Goal: Transaction & Acquisition: Purchase product/service

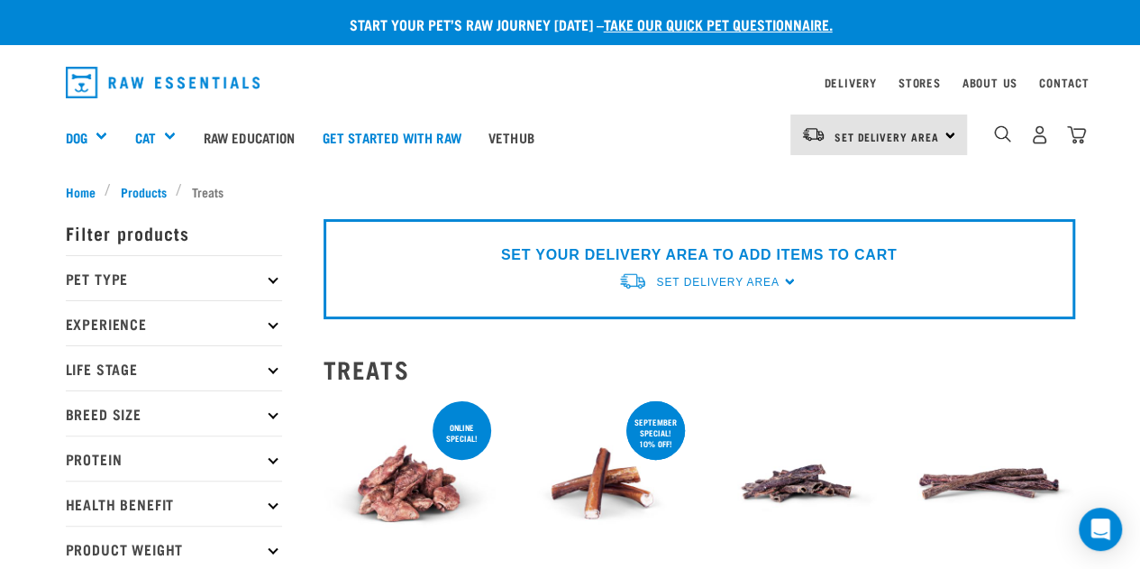
click at [135, 451] on p "Protein" at bounding box center [174, 457] width 216 height 45
click at [264, 408] on p "Breed Size" at bounding box center [174, 412] width 216 height 45
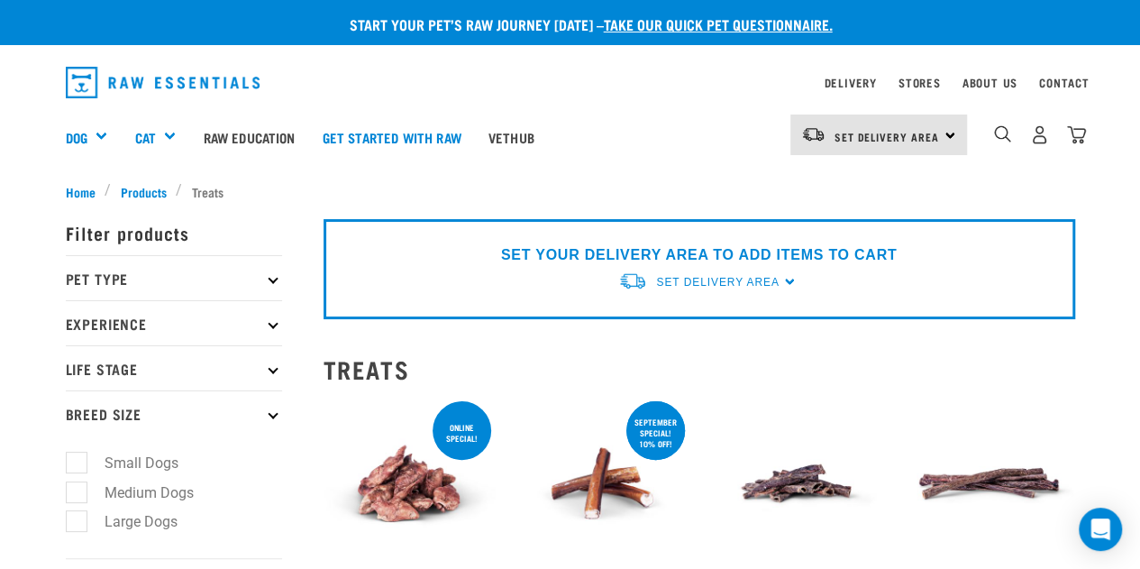
click at [147, 515] on label "Large Dogs" at bounding box center [130, 521] width 109 height 23
click at [78, 515] on input "Large Dogs" at bounding box center [72, 519] width 12 height 12
checkbox input "true"
click at [267, 367] on p "Life Stage" at bounding box center [174, 367] width 216 height 45
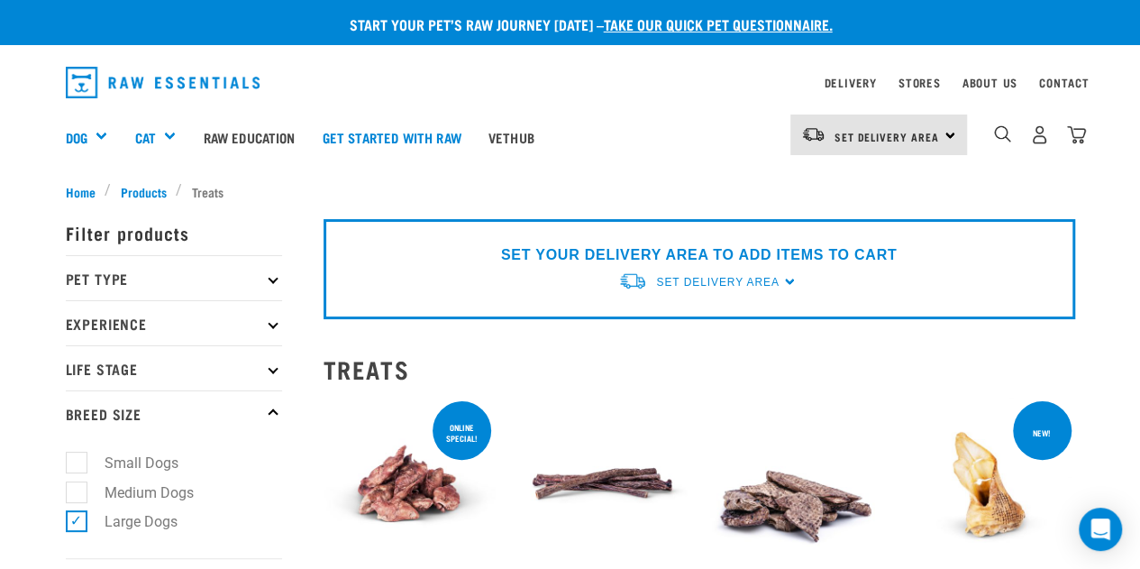
click at [274, 369] on icon at bounding box center [273, 368] width 10 height 10
drag, startPoint x: 119, startPoint y: 475, endPoint x: 163, endPoint y: 483, distance: 44.9
click at [122, 475] on label "Puppy" at bounding box center [114, 476] width 77 height 23
click at [78, 475] on input "Puppy" at bounding box center [72, 474] width 12 height 12
checkbox input "true"
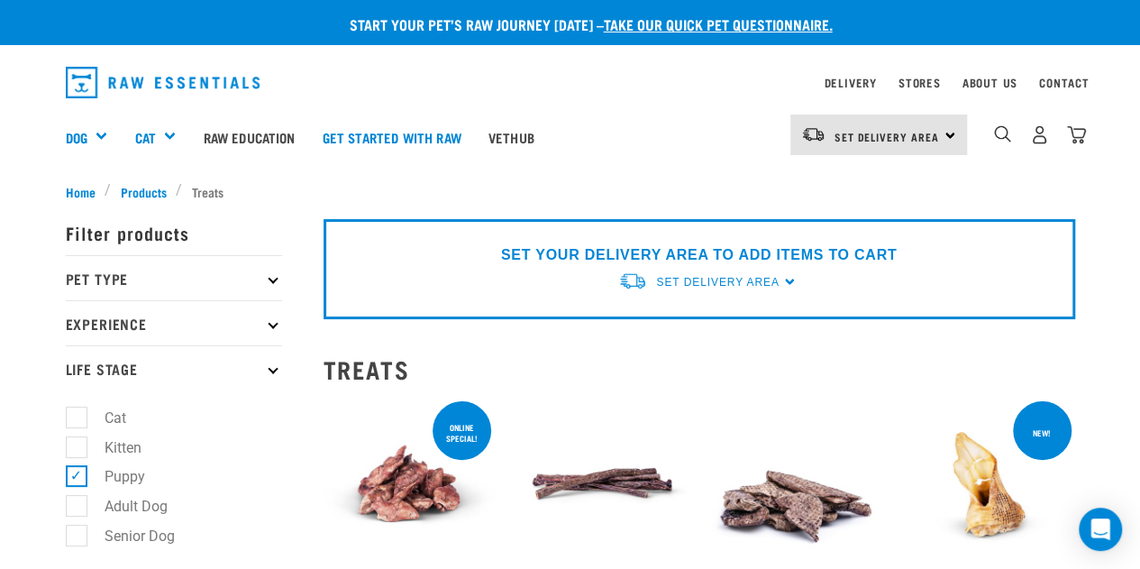
click at [123, 497] on label "Adult Dog" at bounding box center [125, 506] width 99 height 23
click at [78, 497] on input "Adult Dog" at bounding box center [72, 503] width 12 height 12
checkbox input "true"
click at [276, 321] on icon at bounding box center [273, 323] width 10 height 10
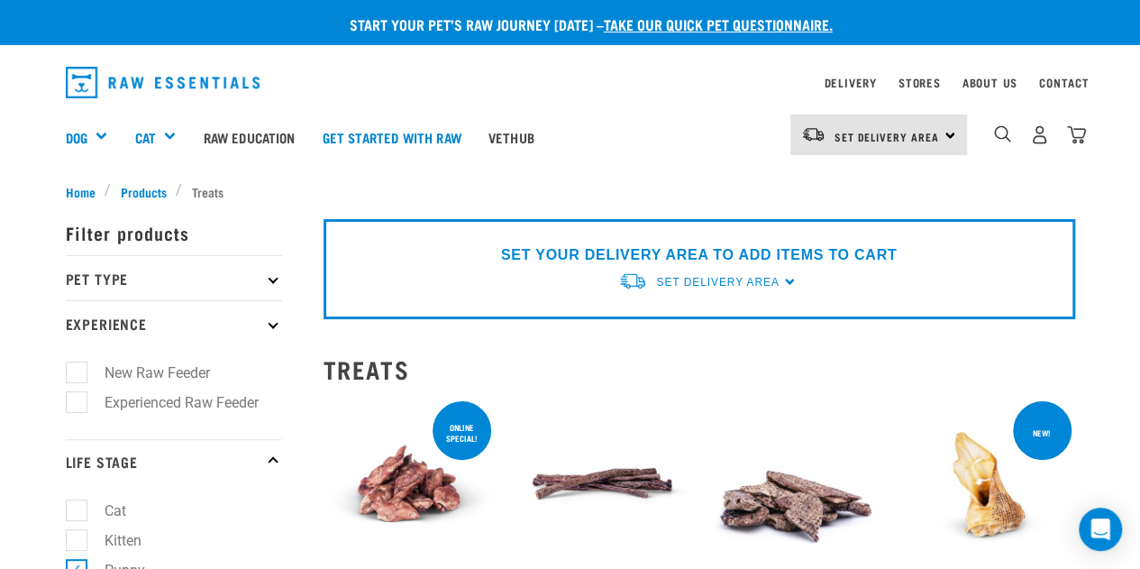
click at [269, 278] on icon at bounding box center [273, 278] width 10 height 10
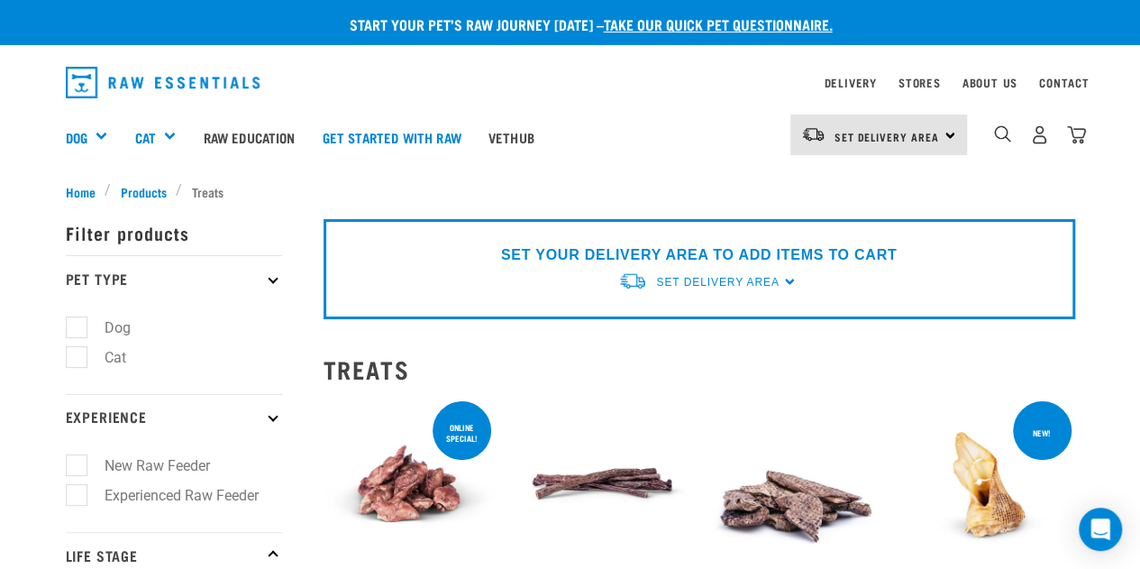
click at [95, 327] on label "Dog" at bounding box center [107, 327] width 62 height 23
click at [78, 327] on input "Dog" at bounding box center [72, 324] width 12 height 12
checkbox input "true"
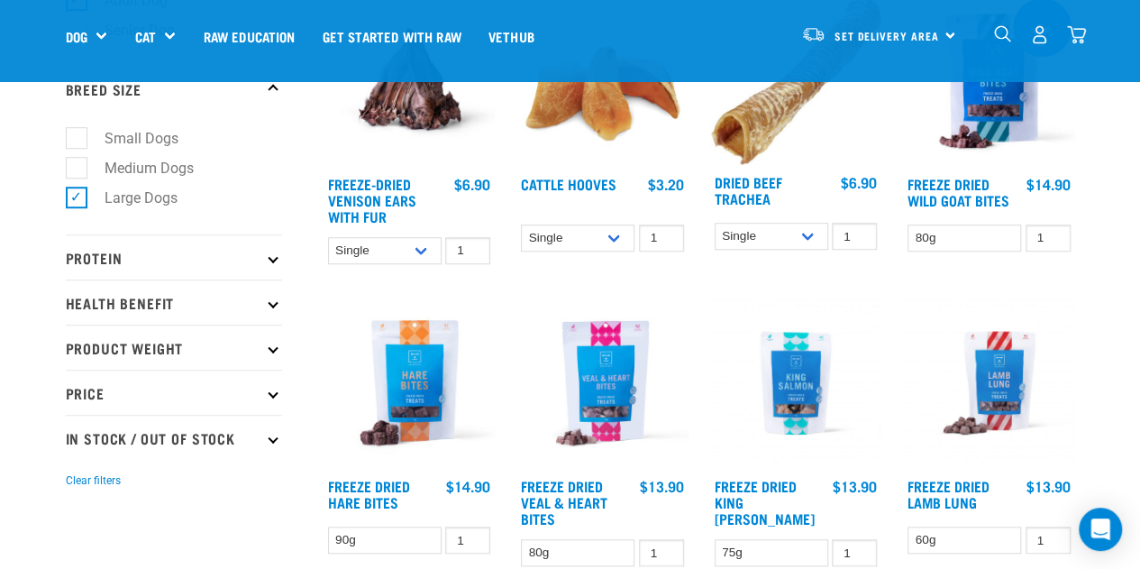
scroll to position [631, 0]
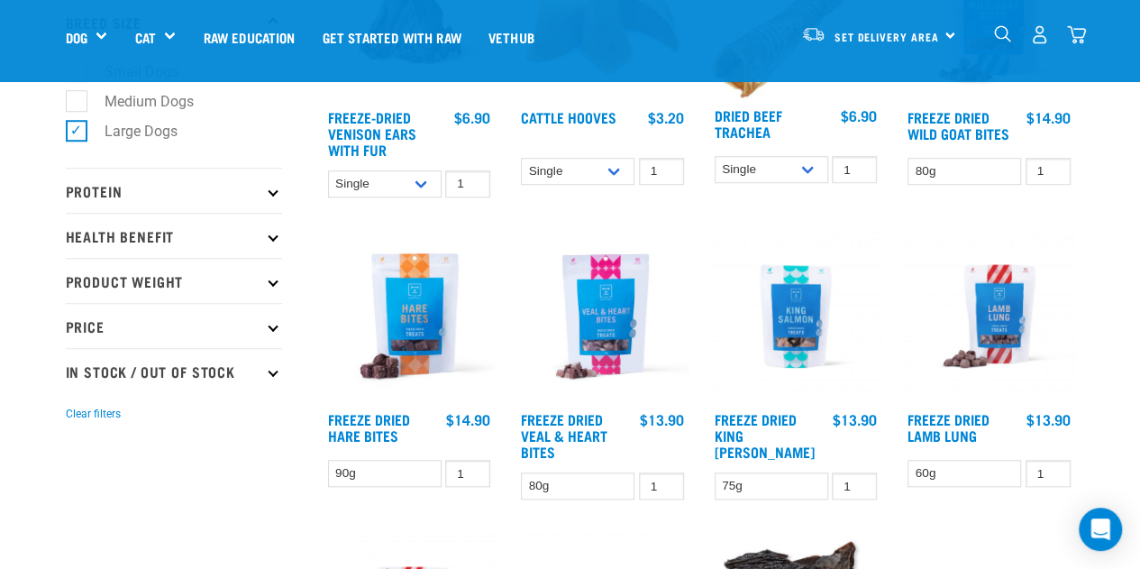
click at [267, 196] on p "Protein" at bounding box center [174, 190] width 216 height 45
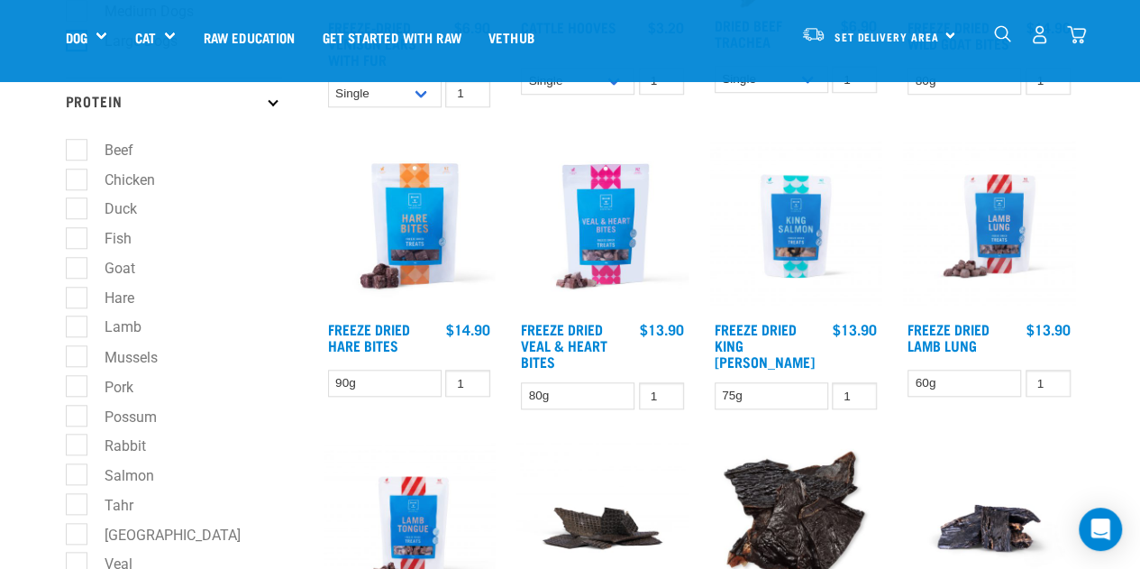
scroll to position [811, 0]
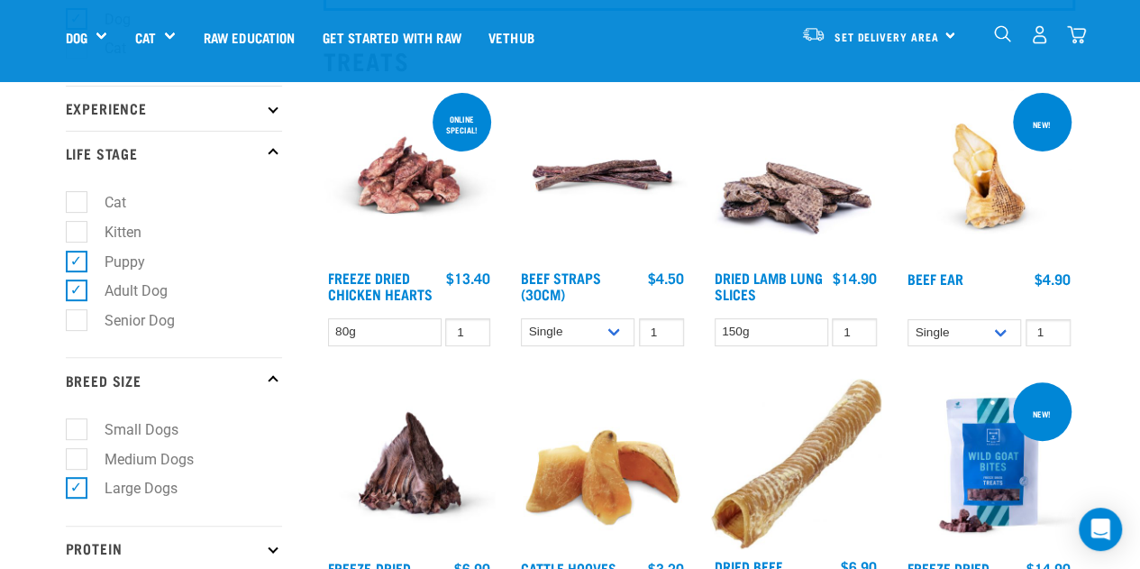
scroll to position [451, 0]
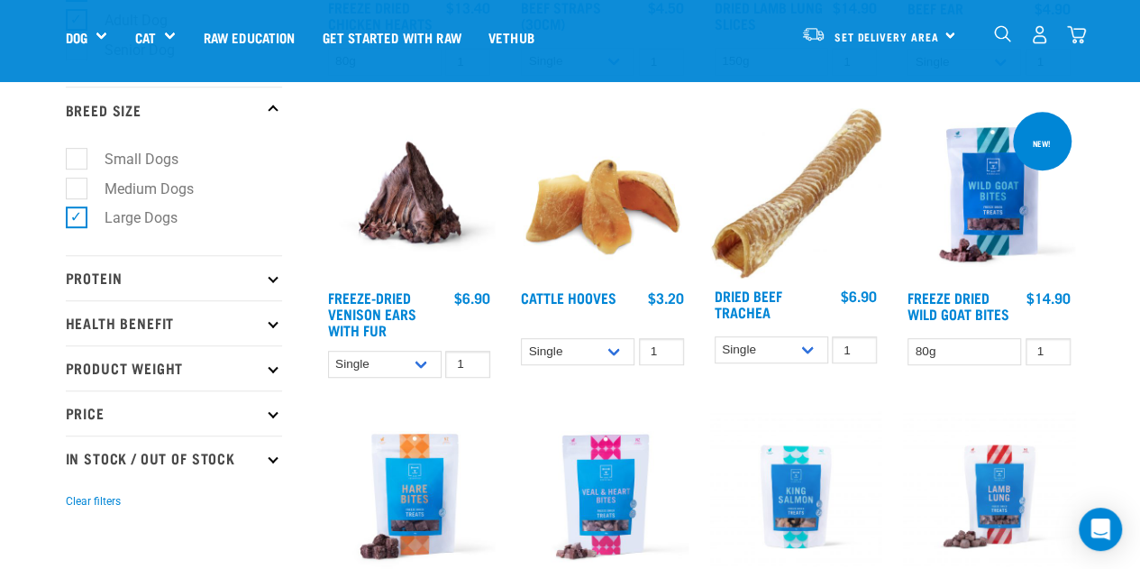
click at [277, 368] on icon at bounding box center [273, 367] width 10 height 10
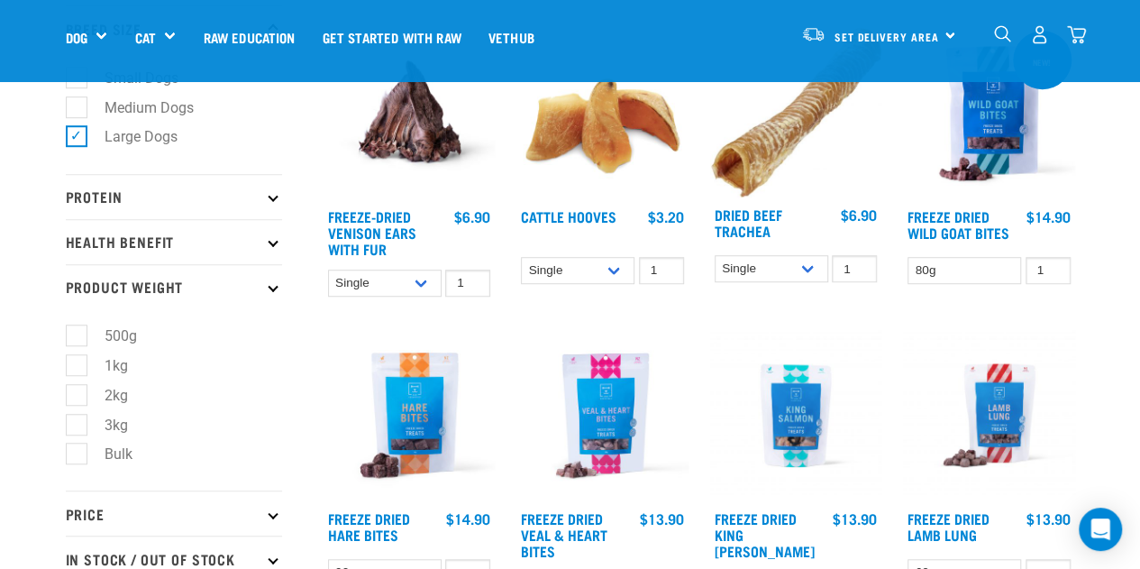
scroll to position [631, 0]
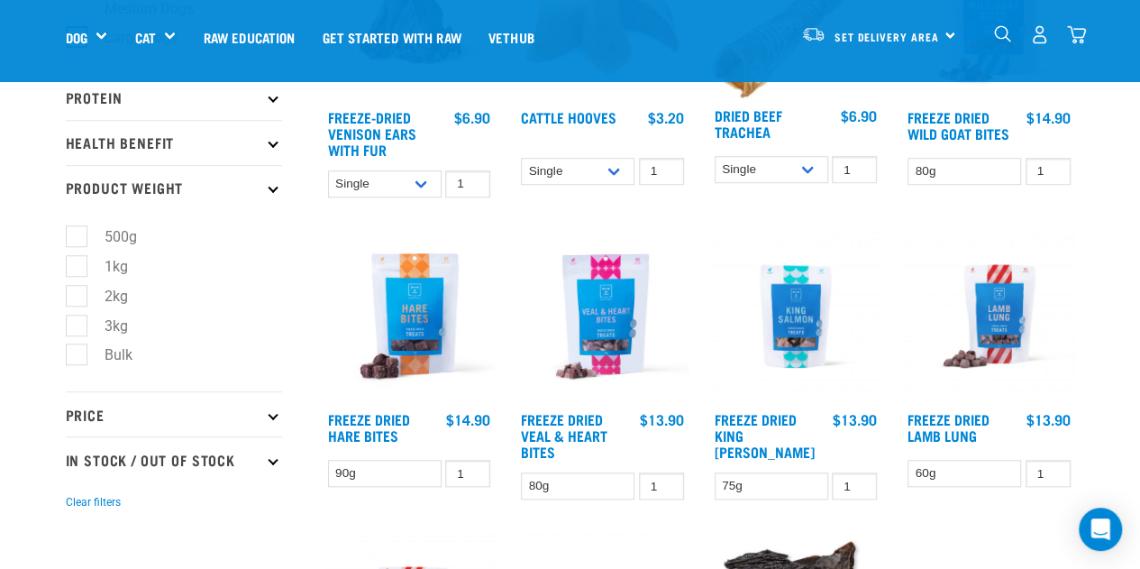
click at [79, 324] on label "3kg" at bounding box center [105, 326] width 59 height 23
click at [78, 324] on input "3kg" at bounding box center [72, 322] width 12 height 12
checkbox input "true"
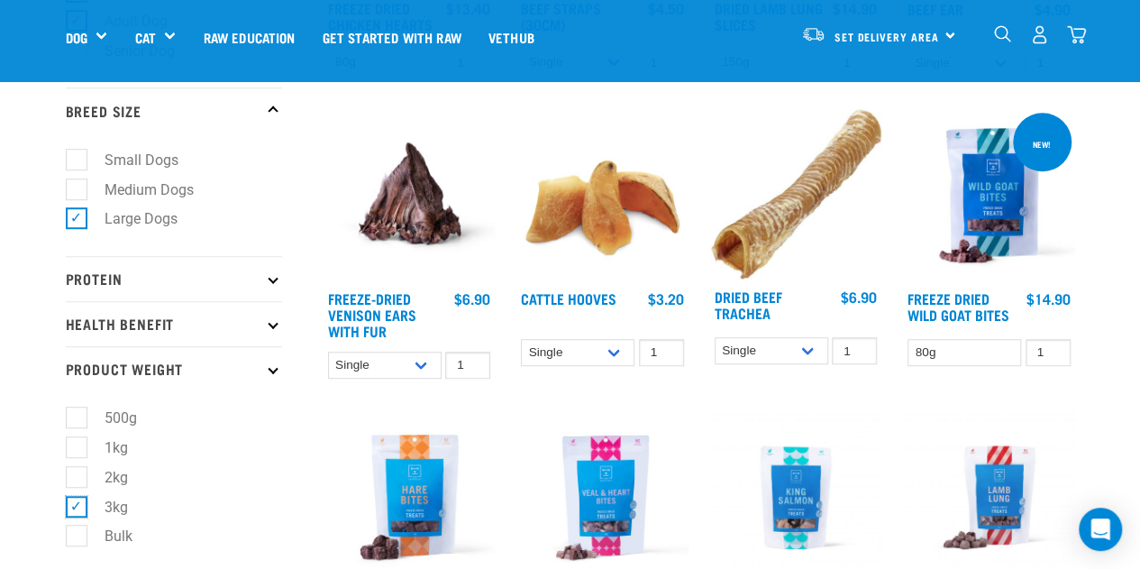
scroll to position [451, 0]
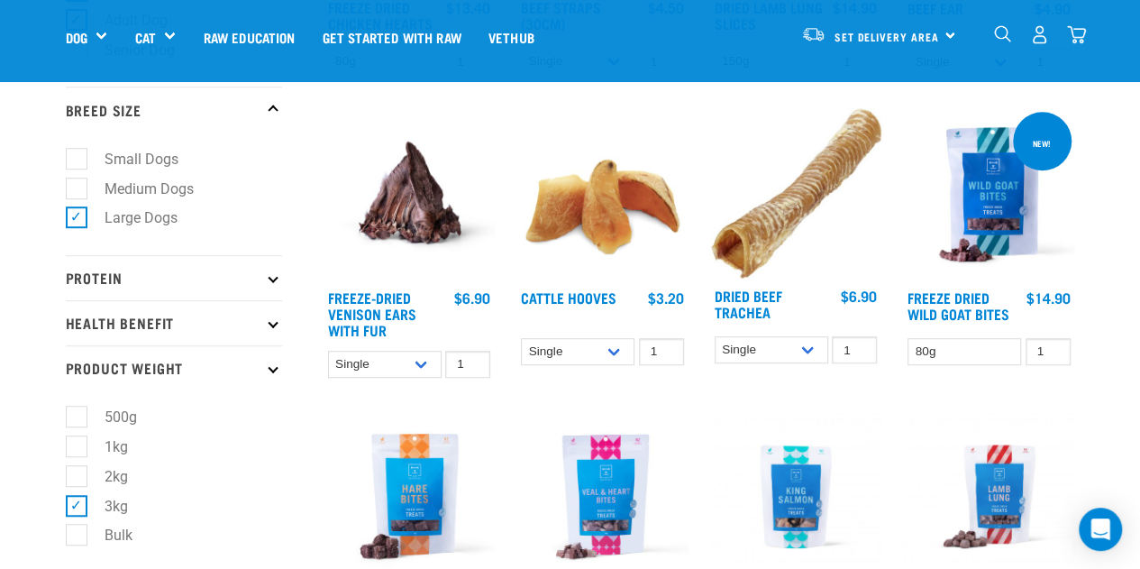
click at [267, 322] on p "Health Benefit" at bounding box center [174, 322] width 216 height 45
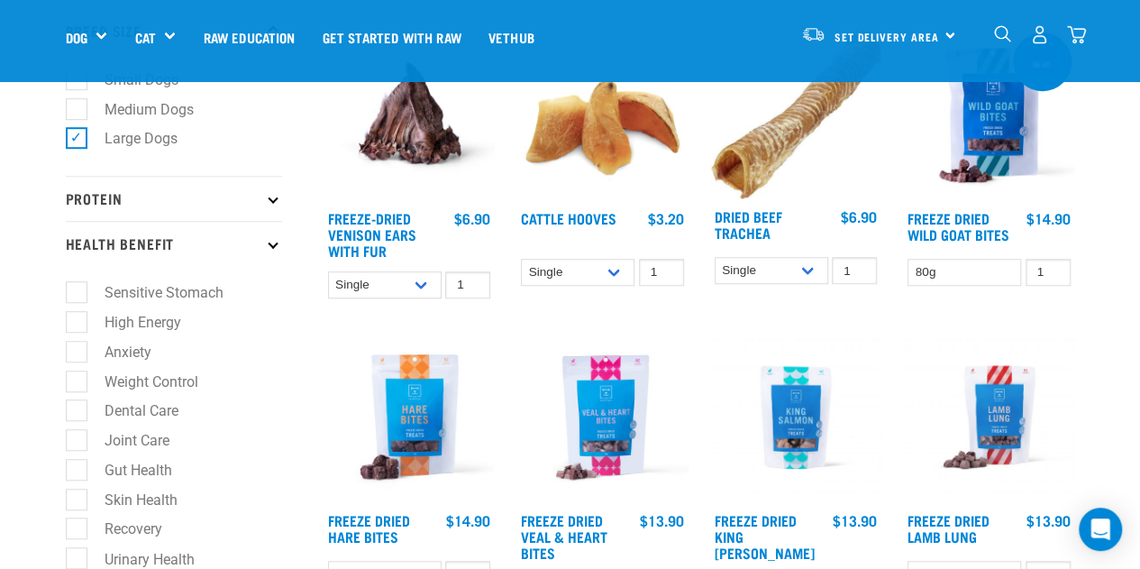
scroll to position [631, 0]
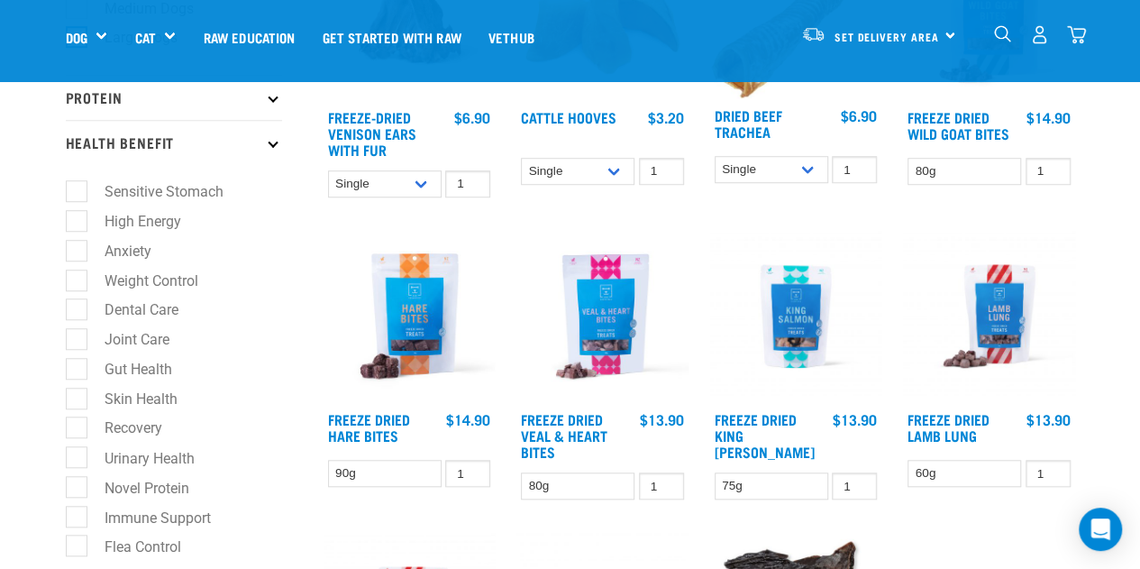
click at [81, 367] on label "Gut Health" at bounding box center [128, 369] width 104 height 23
click at [78, 367] on input "Gut Health" at bounding box center [72, 366] width 12 height 12
checkbox input "true"
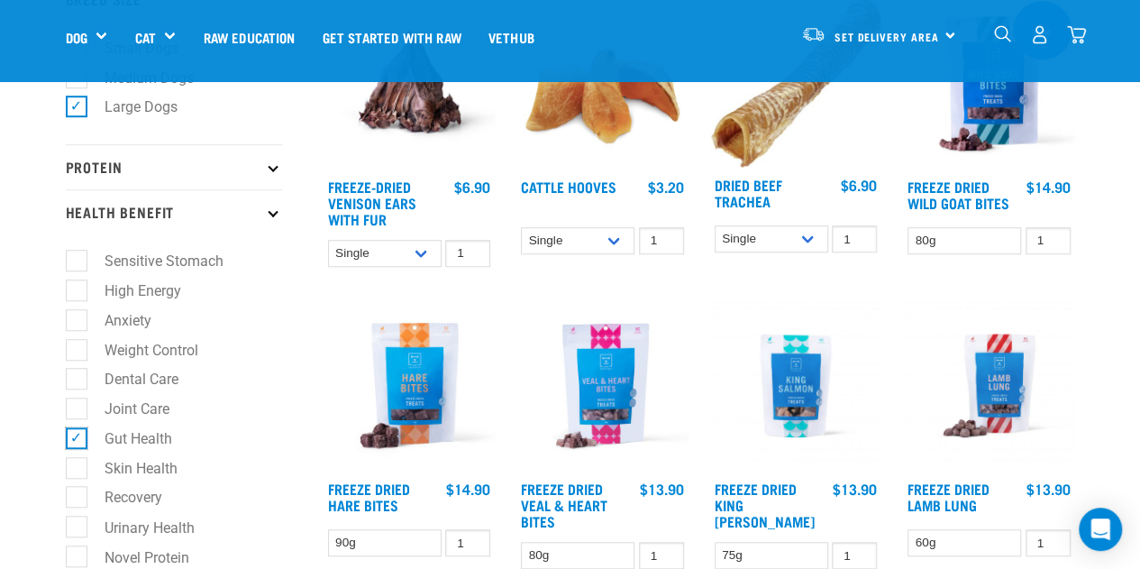
scroll to position [541, 0]
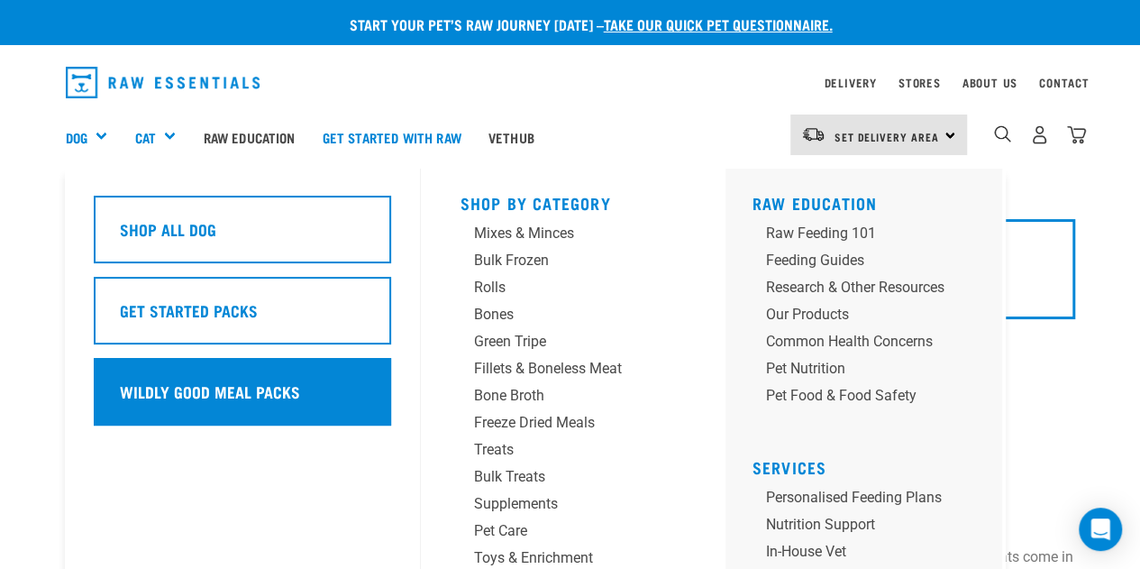
click at [247, 381] on h5 "Wildly Good Meal Packs" at bounding box center [210, 390] width 180 height 23
